Goal: Information Seeking & Learning: Learn about a topic

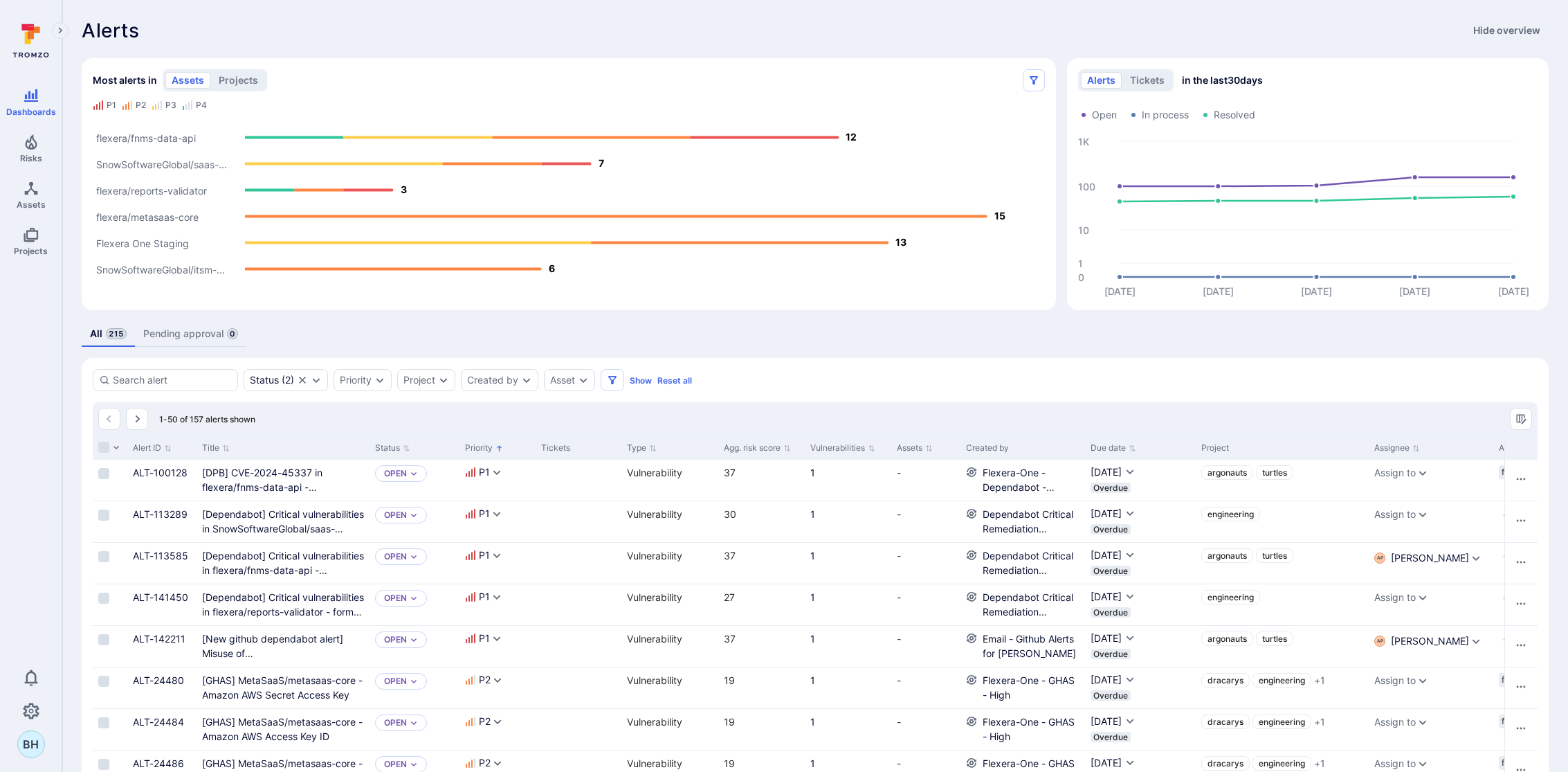
click at [175, 139] on text "flexera/fnms-data-api" at bounding box center [146, 138] width 100 height 12
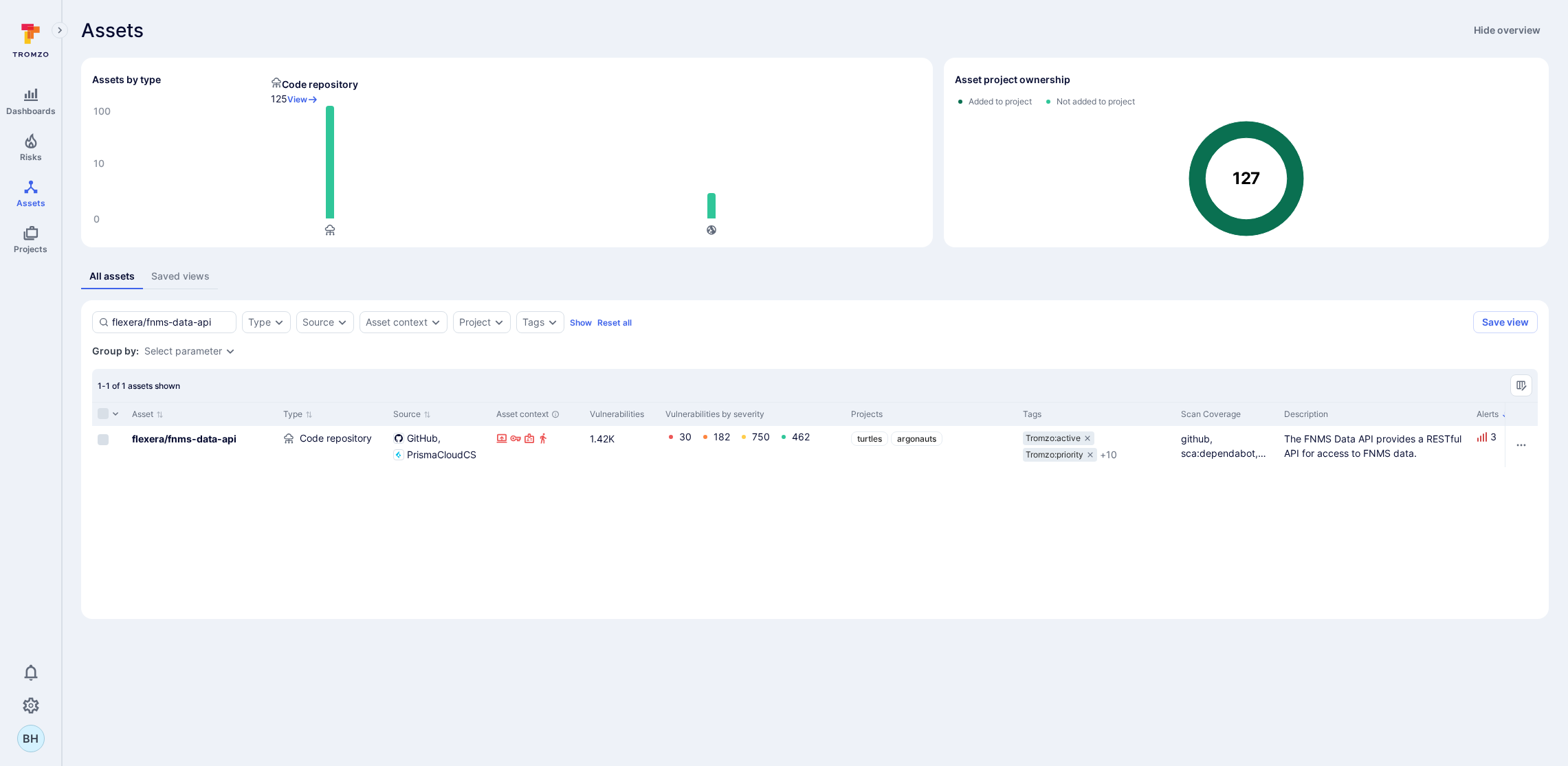
click at [327, 172] on icon "Assets overview" at bounding box center [330, 162] width 8 height 113
click at [309, 94] on icon "button" at bounding box center [312, 99] width 11 height 11
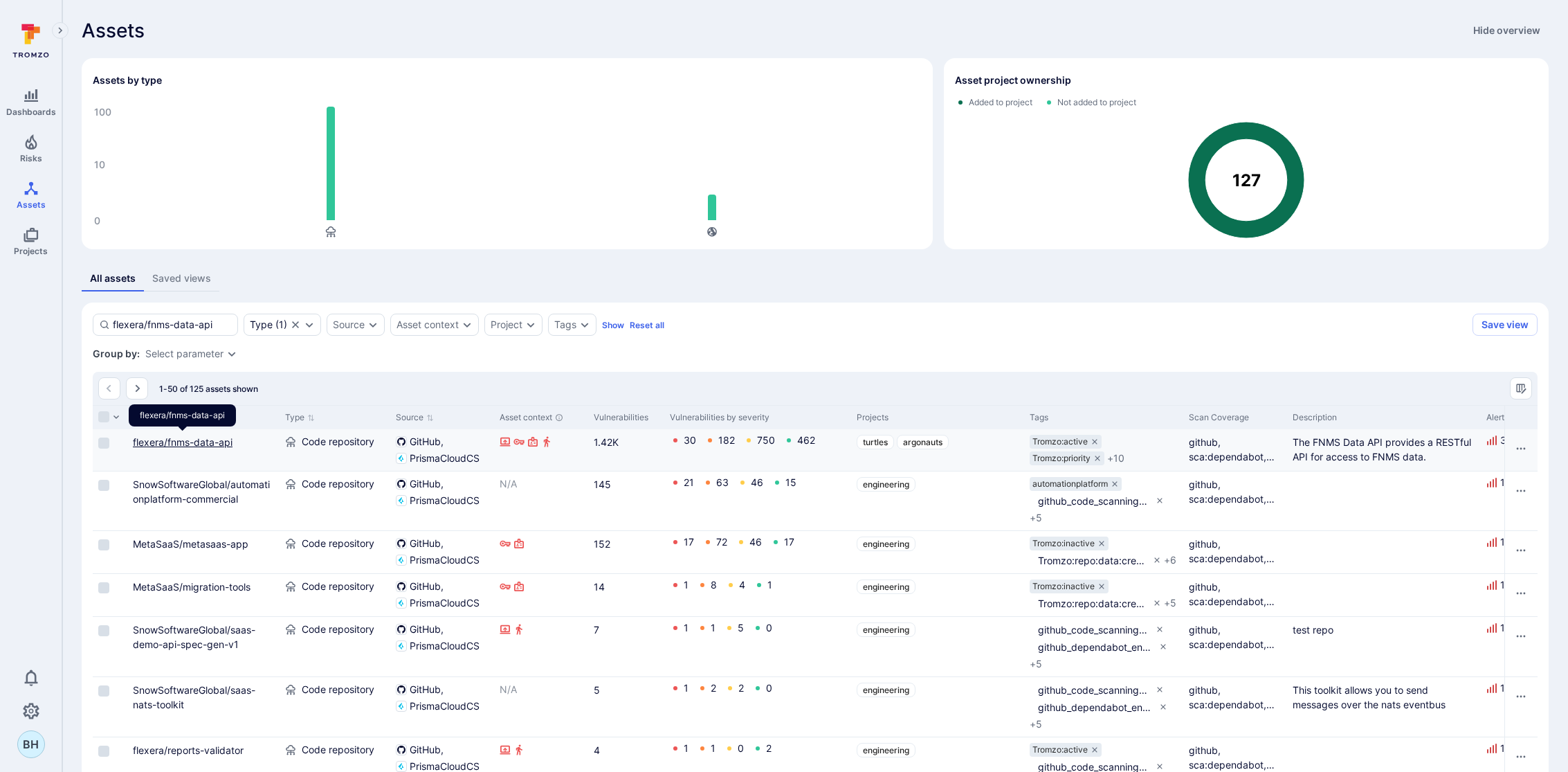
click at [145, 437] on link "flexera/fnms-data-api" at bounding box center [183, 442] width 100 height 12
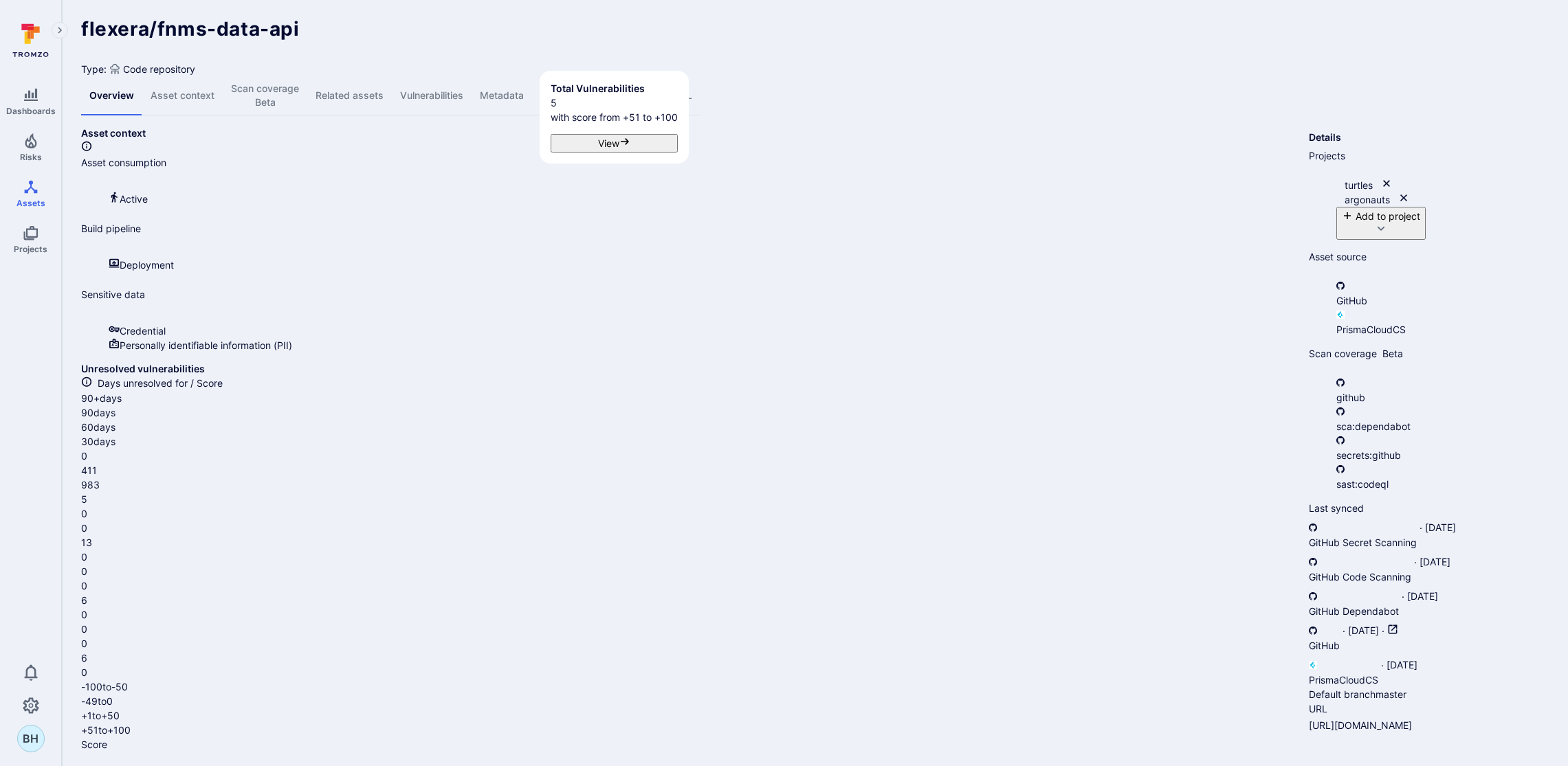
click at [618, 492] on div "5" at bounding box center [689, 499] width 1217 height 14
click at [572, 145] on button "View" at bounding box center [614, 143] width 127 height 18
